Goal: Check status: Check status

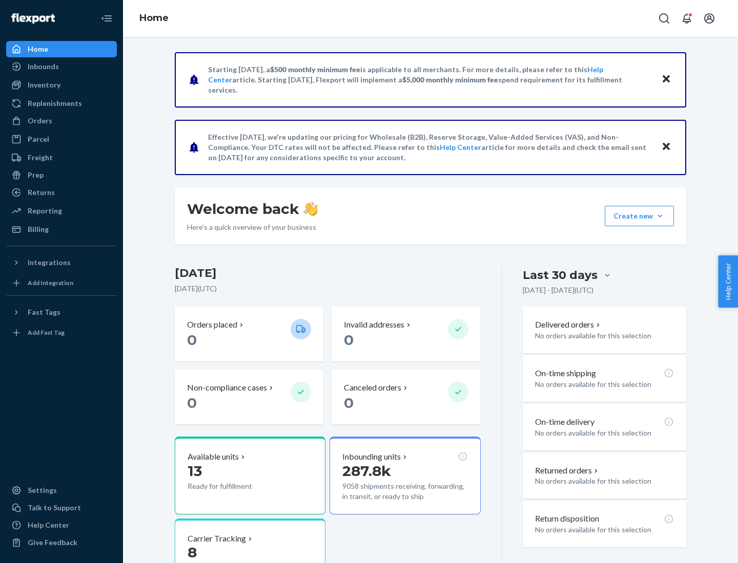
click at [660, 216] on button "Create new Create new inbound Create new order Create new product" at bounding box center [638, 216] width 69 height 20
click at [43, 67] on div "Inbounds" at bounding box center [43, 66] width 31 height 10
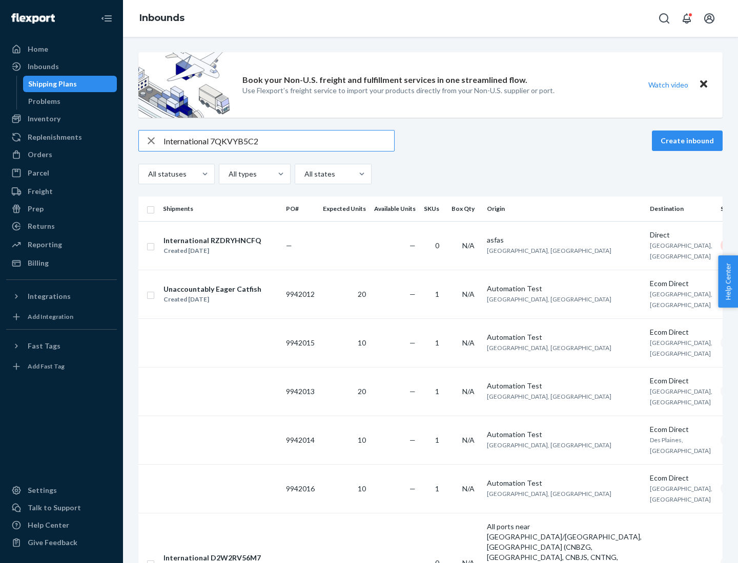
type input "International 7QKVYB5C29"
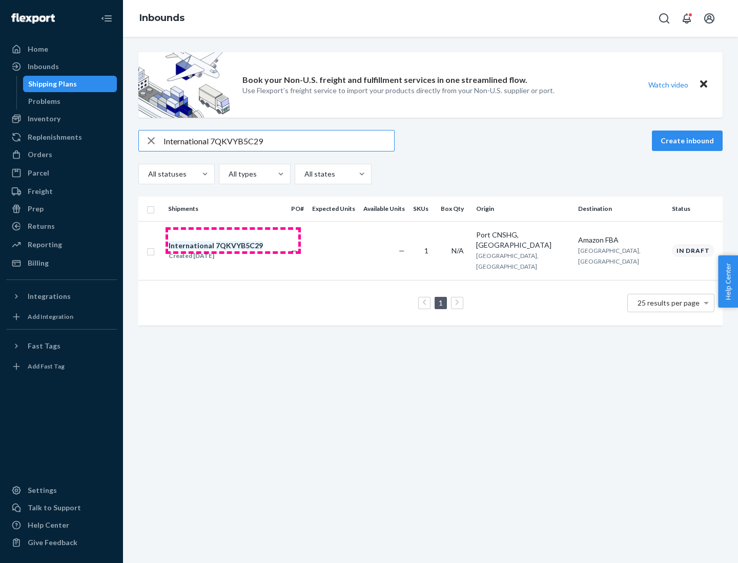
click at [233, 251] on div "Created [DATE]" at bounding box center [216, 256] width 94 height 10
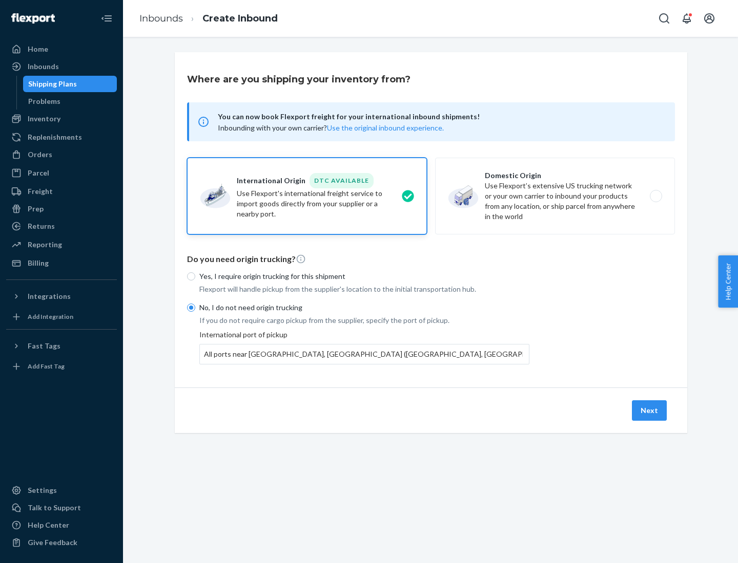
click at [649, 410] on button "Next" at bounding box center [649, 411] width 35 height 20
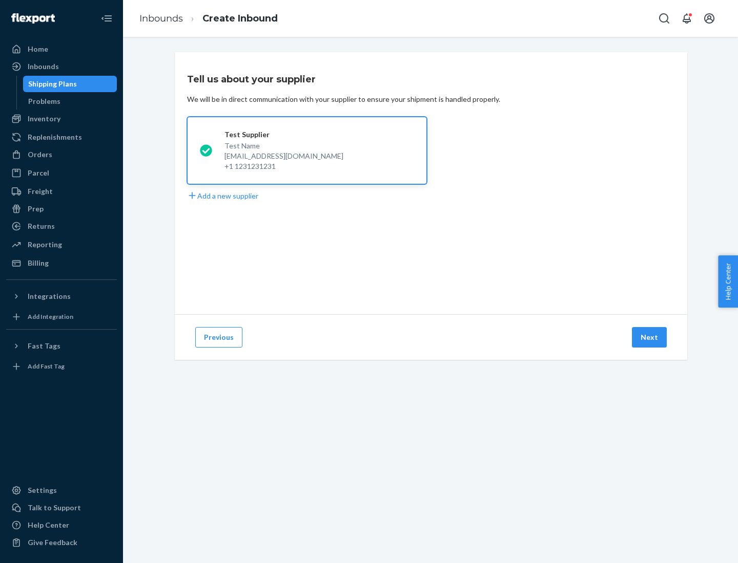
click at [649, 338] on button "Next" at bounding box center [649, 337] width 35 height 20
